Goal: Book appointment/travel/reservation

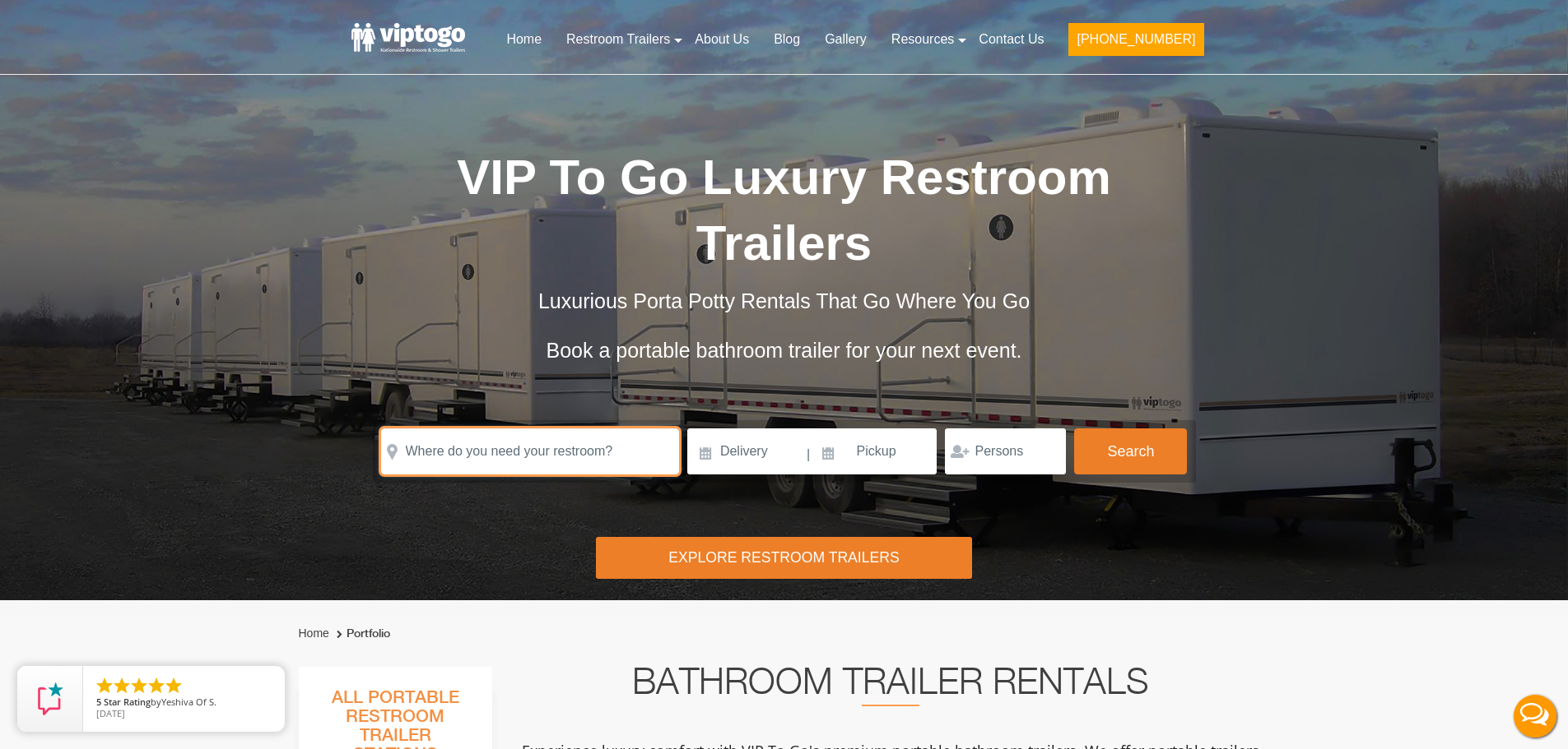
click at [576, 429] on input "text" at bounding box center [530, 452] width 298 height 46
type input "c"
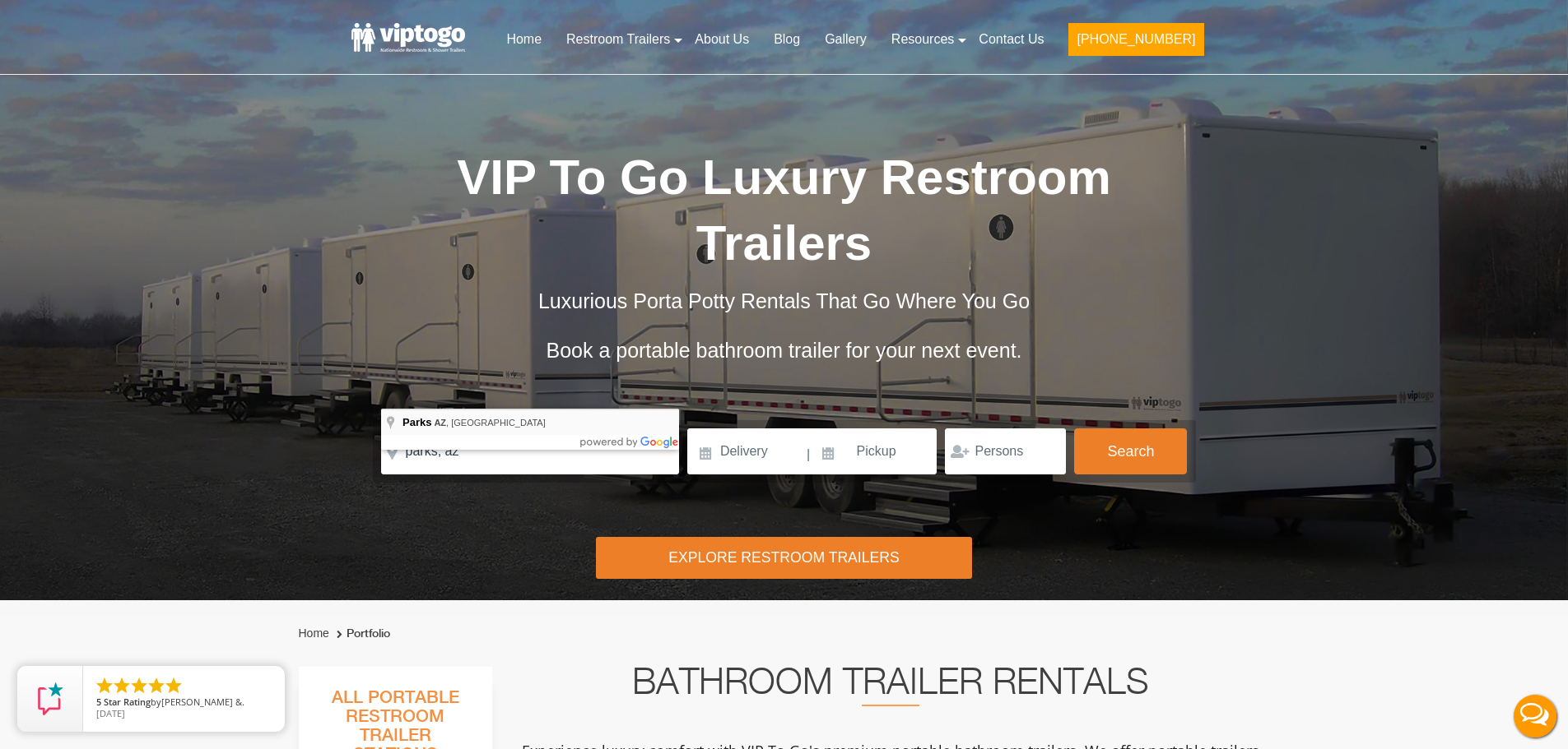
type input "Parks, [GEOGRAPHIC_DATA], [GEOGRAPHIC_DATA]"
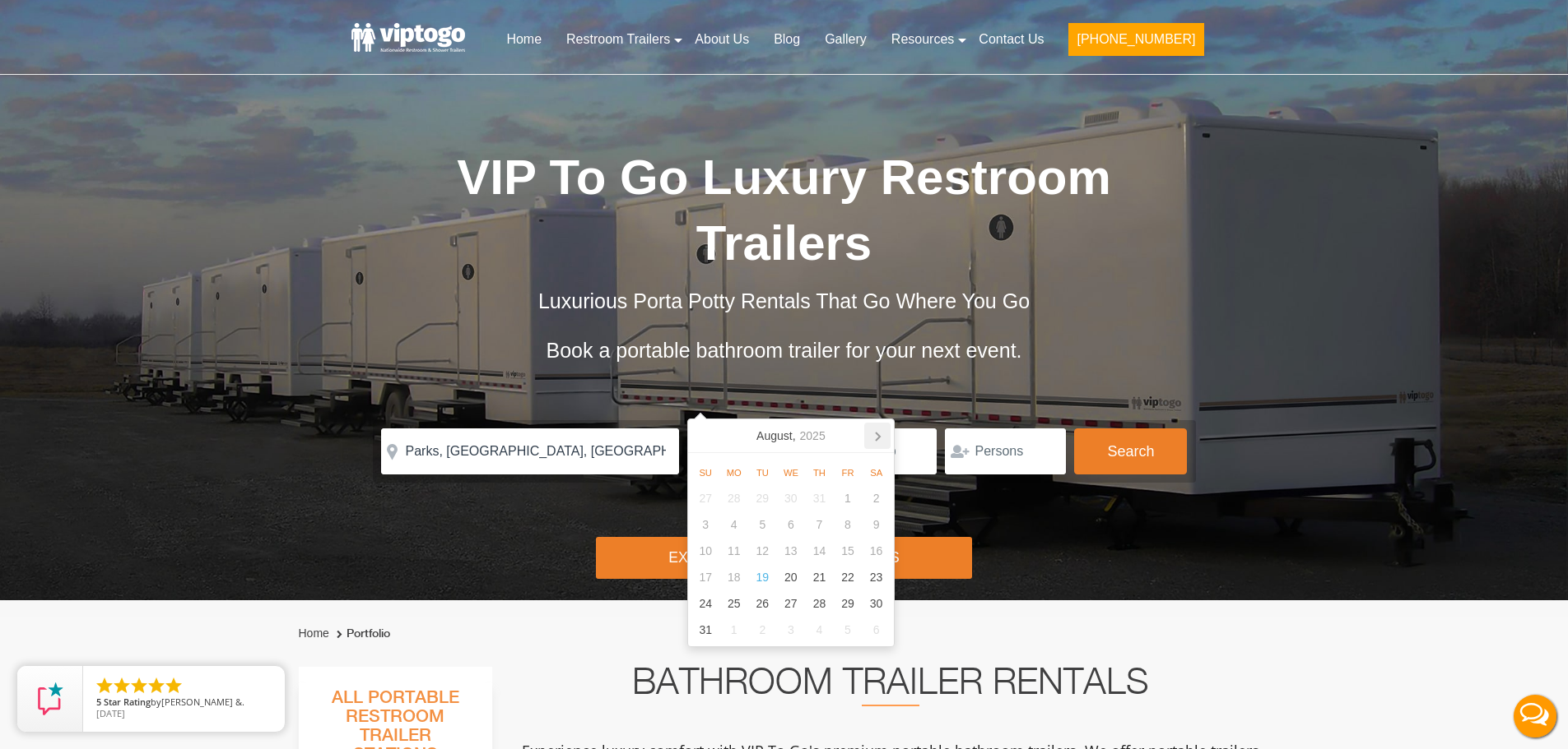
click at [877, 437] on icon at bounding box center [877, 436] width 26 height 26
click at [841, 496] on div "5" at bounding box center [848, 498] width 29 height 26
type input "[DATE]"
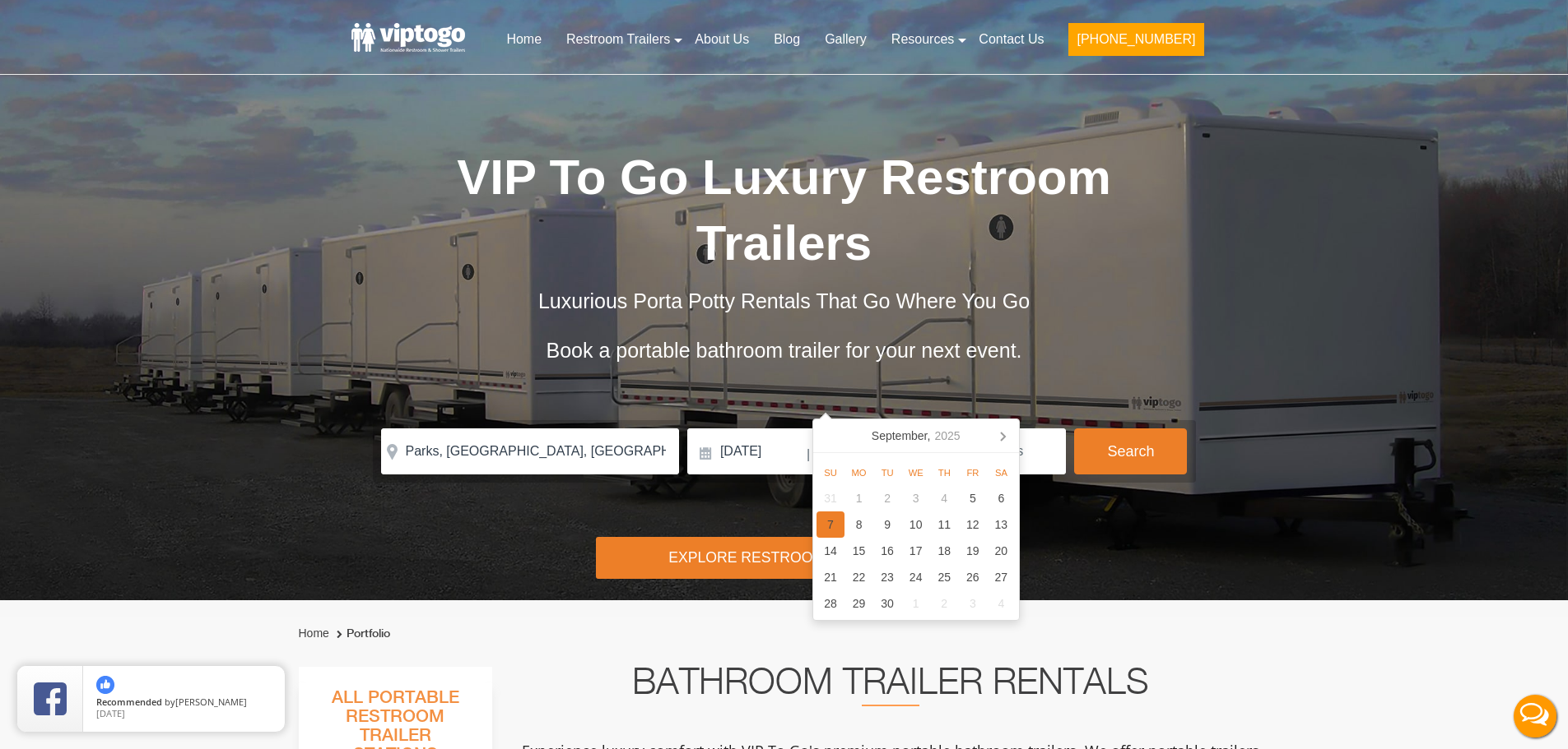
click at [833, 524] on div "7" at bounding box center [830, 524] width 29 height 26
type input "[DATE]"
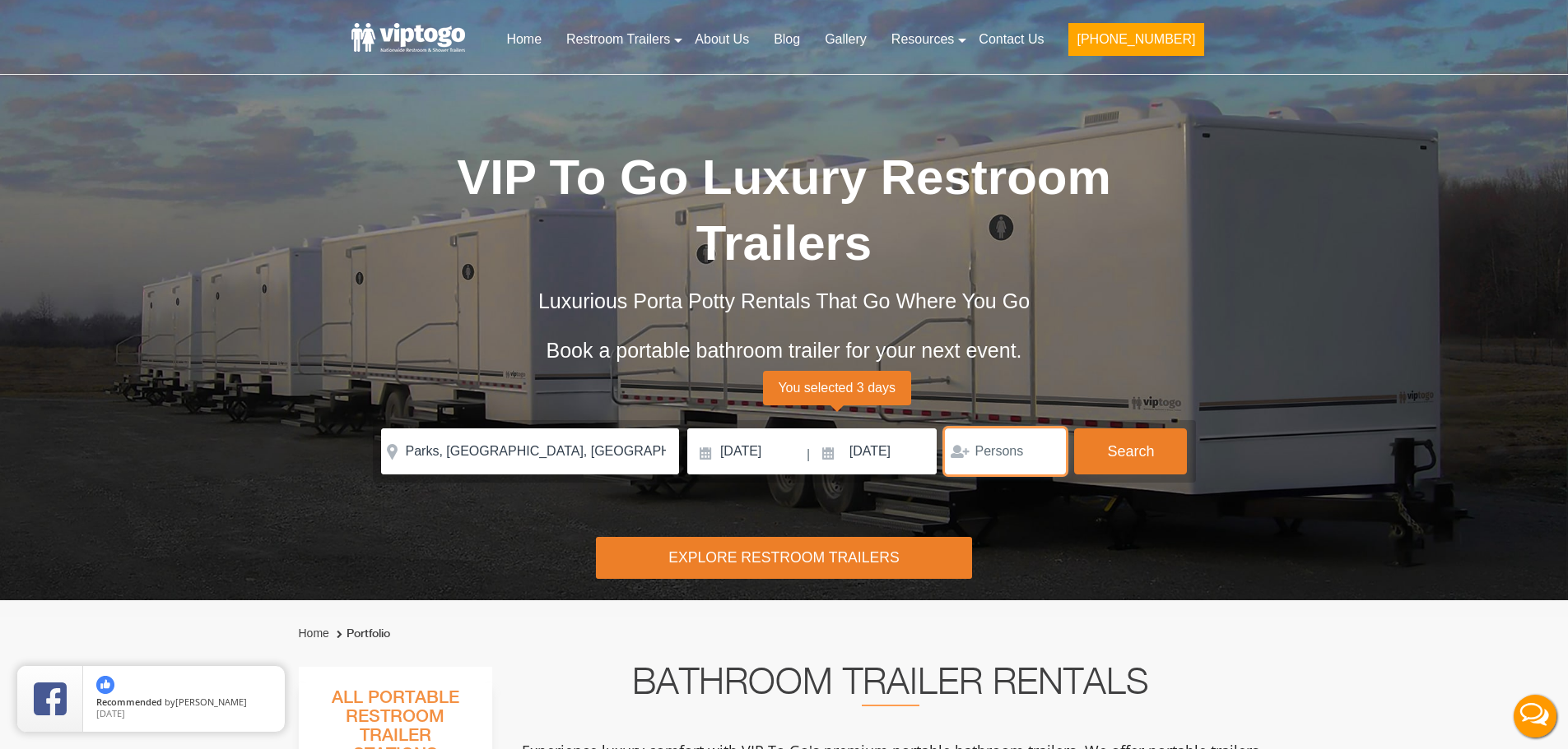
click at [1002, 429] on input "number" at bounding box center [1006, 452] width 121 height 46
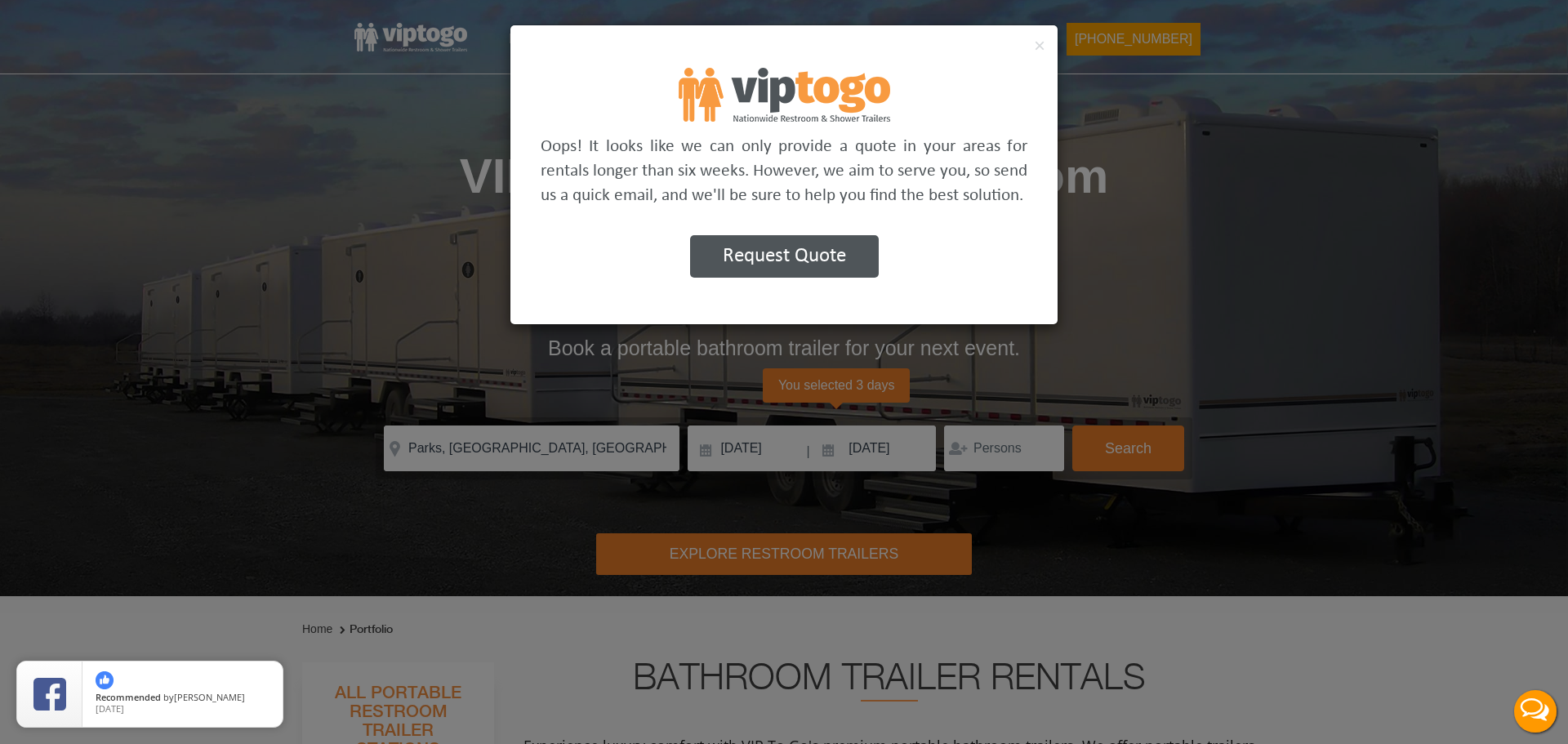
click at [826, 254] on button "Request Quote" at bounding box center [784, 256] width 189 height 43
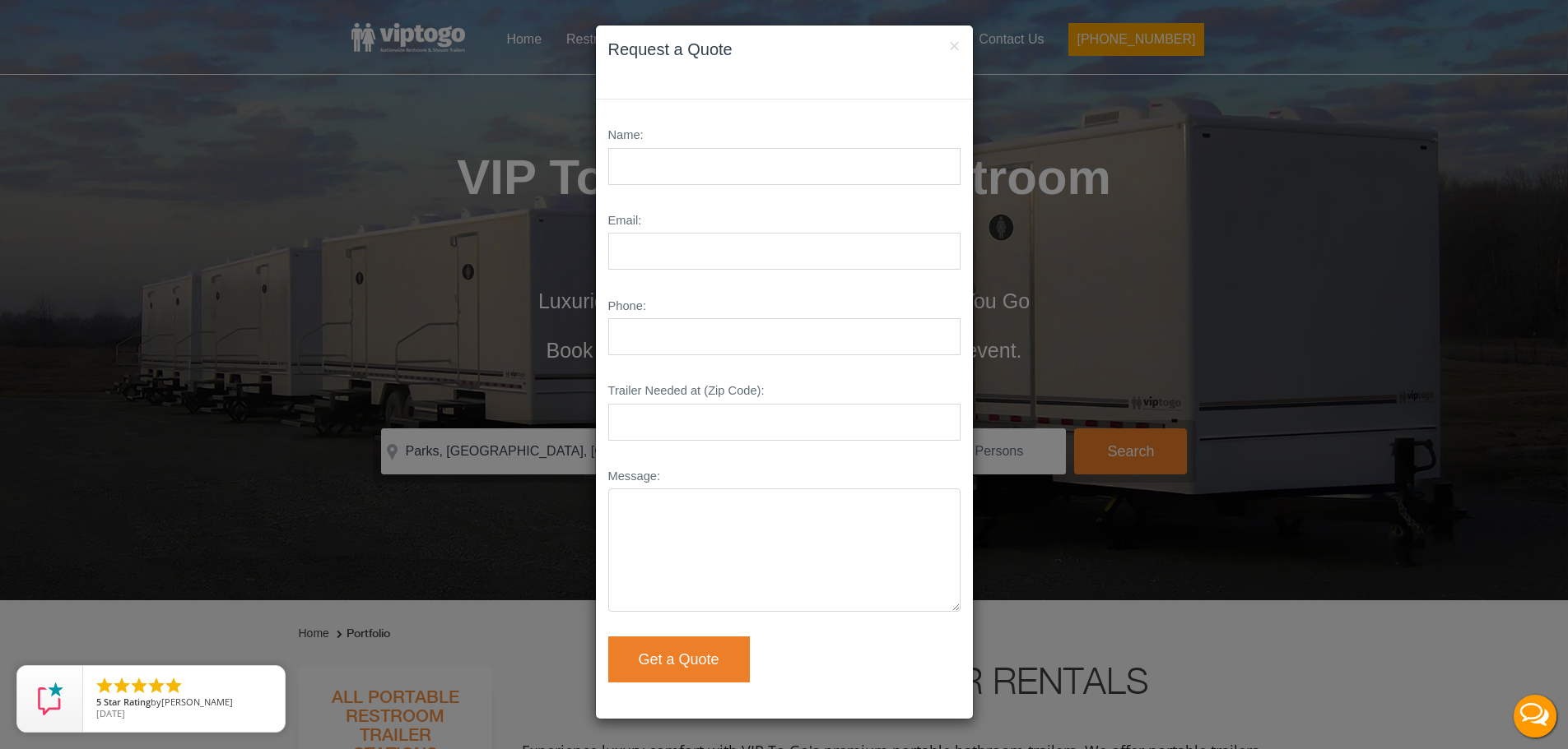
click at [1197, 470] on div "× Request a Quote Name: Email: Phone: Trailer Needed at (Zip Code): Message: Ge…" at bounding box center [784, 374] width 1568 height 749
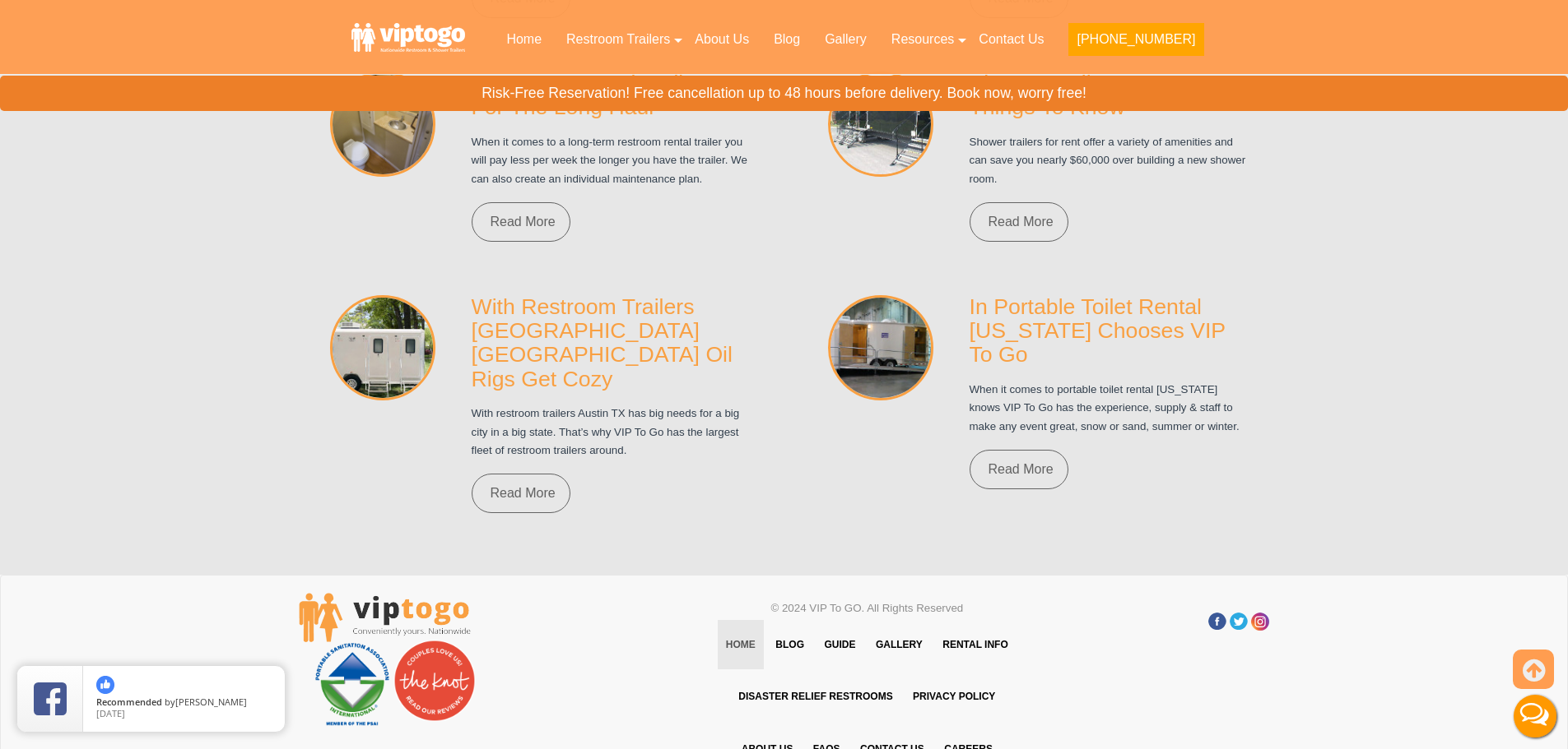
scroll to position [11983, 0]
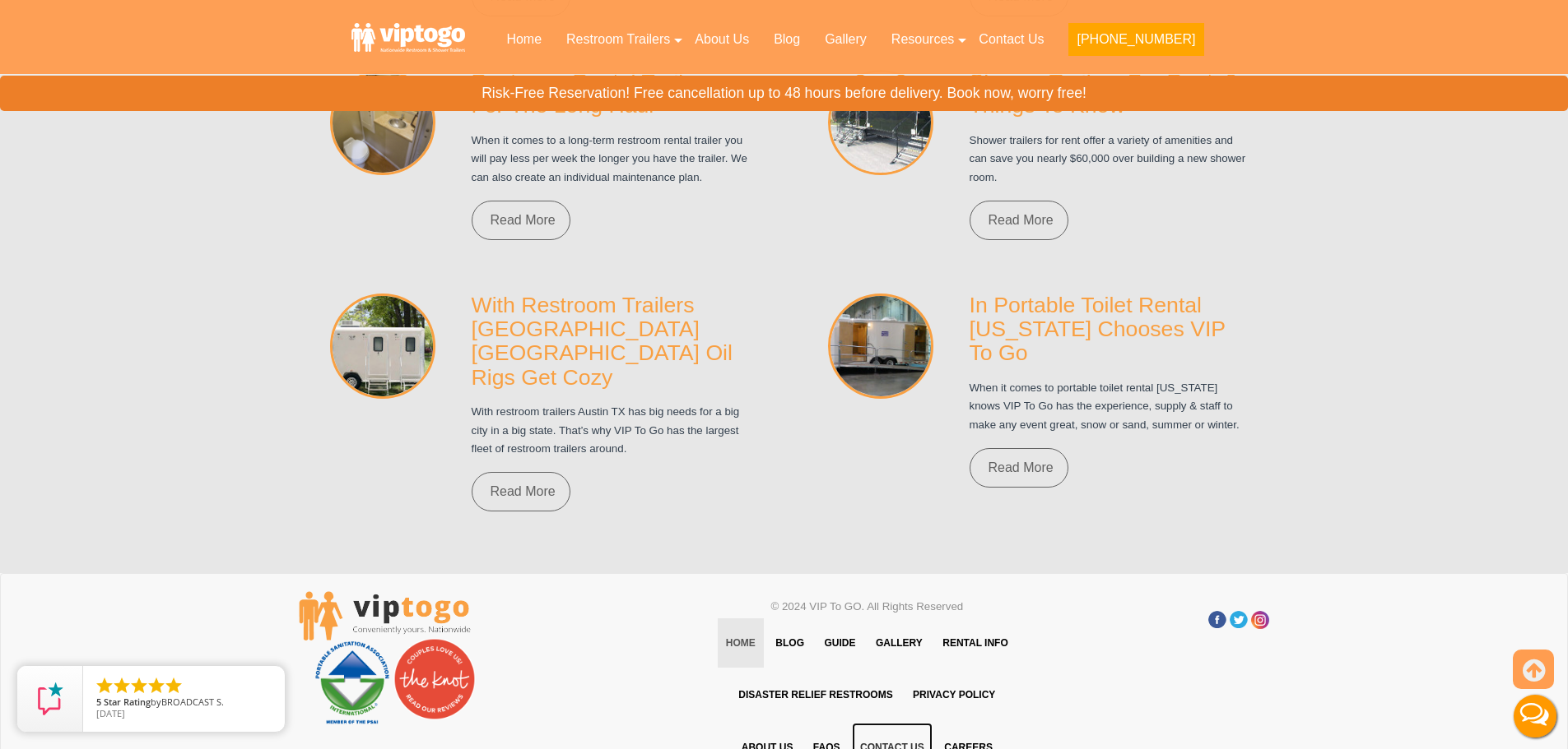
click at [903, 723] on link "Contact Us" at bounding box center [892, 747] width 81 height 49
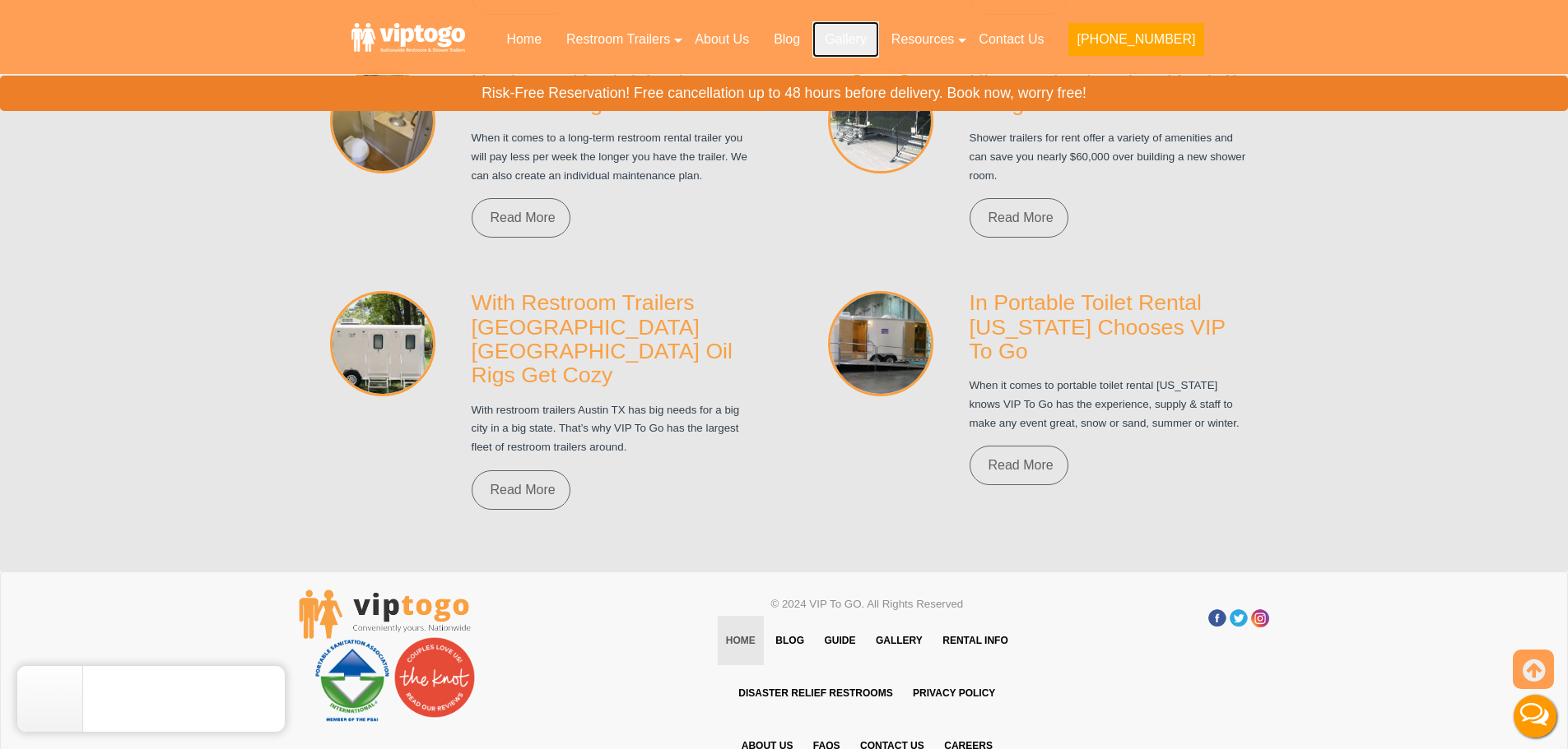
scroll to position [11979, 0]
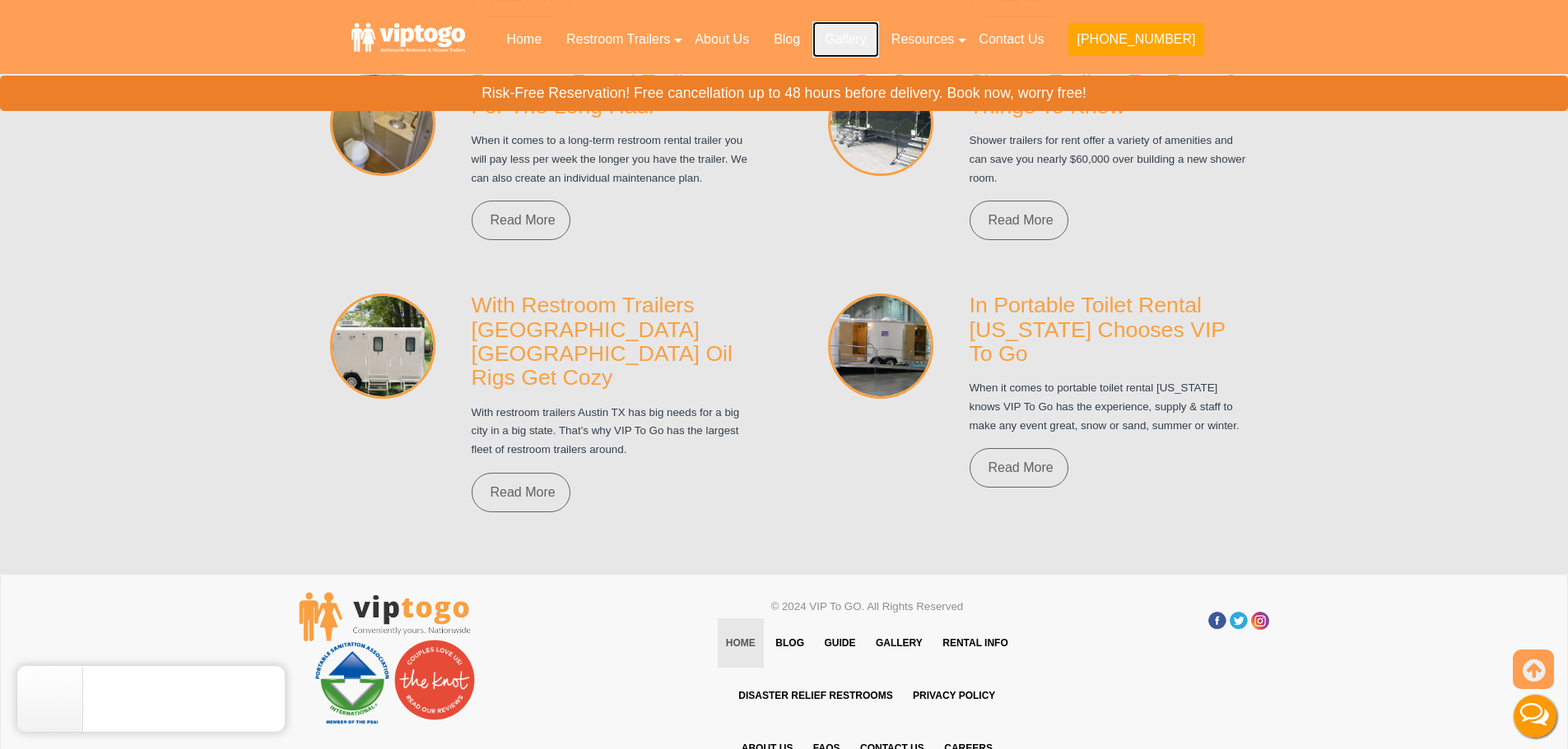
drag, startPoint x: 916, startPoint y: 52, endPoint x: 905, endPoint y: 77, distance: 27.3
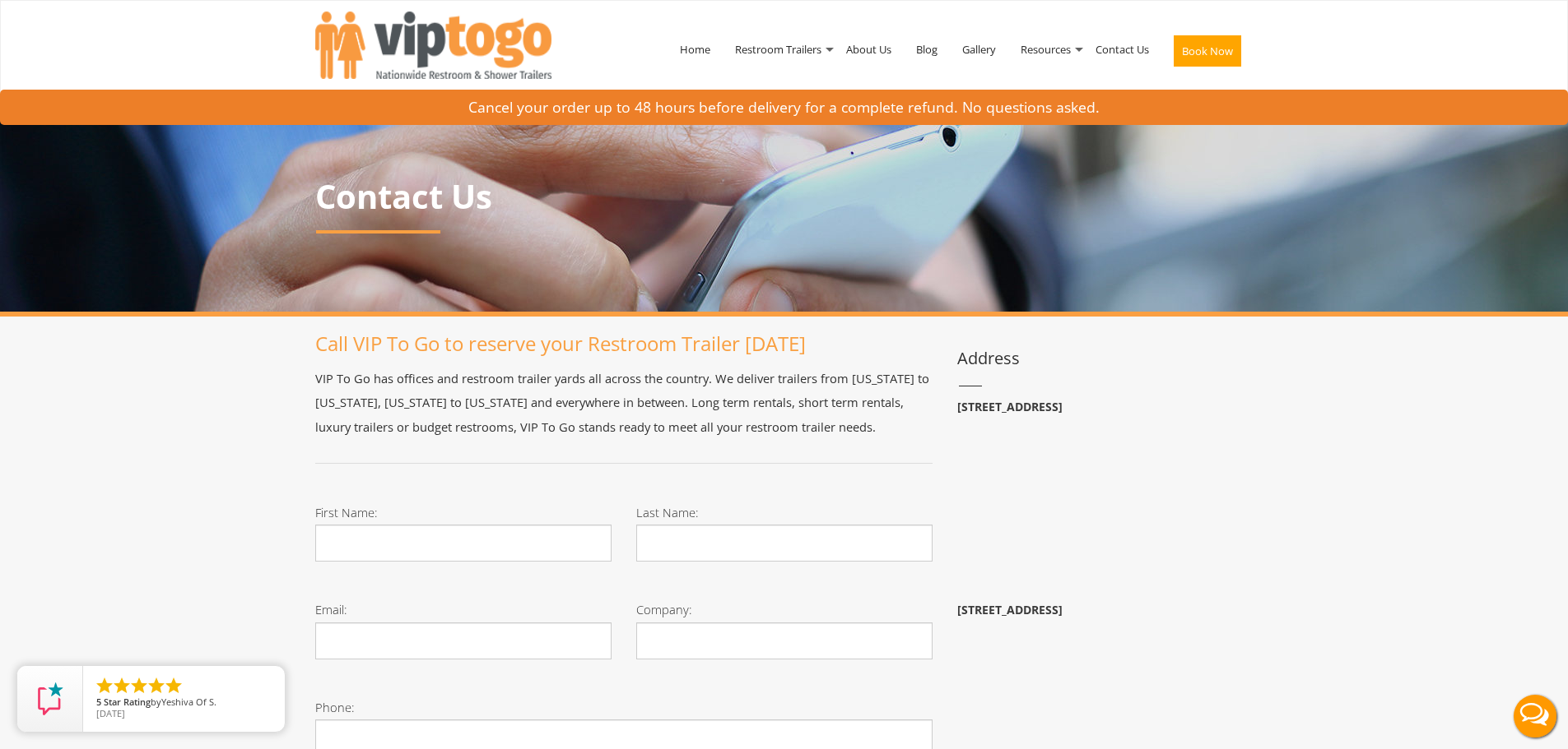
drag, startPoint x: 1011, startPoint y: 176, endPoint x: 979, endPoint y: 135, distance: 52.0
